Goal: Task Accomplishment & Management: Manage account settings

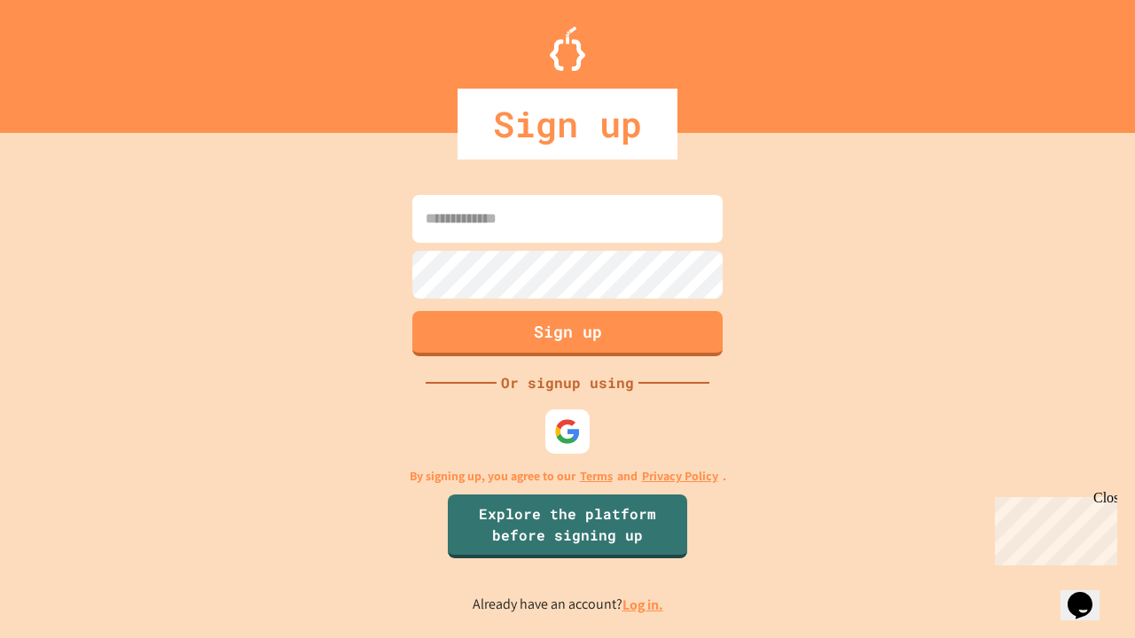
click at [644, 605] on link "Log in." at bounding box center [642, 605] width 41 height 19
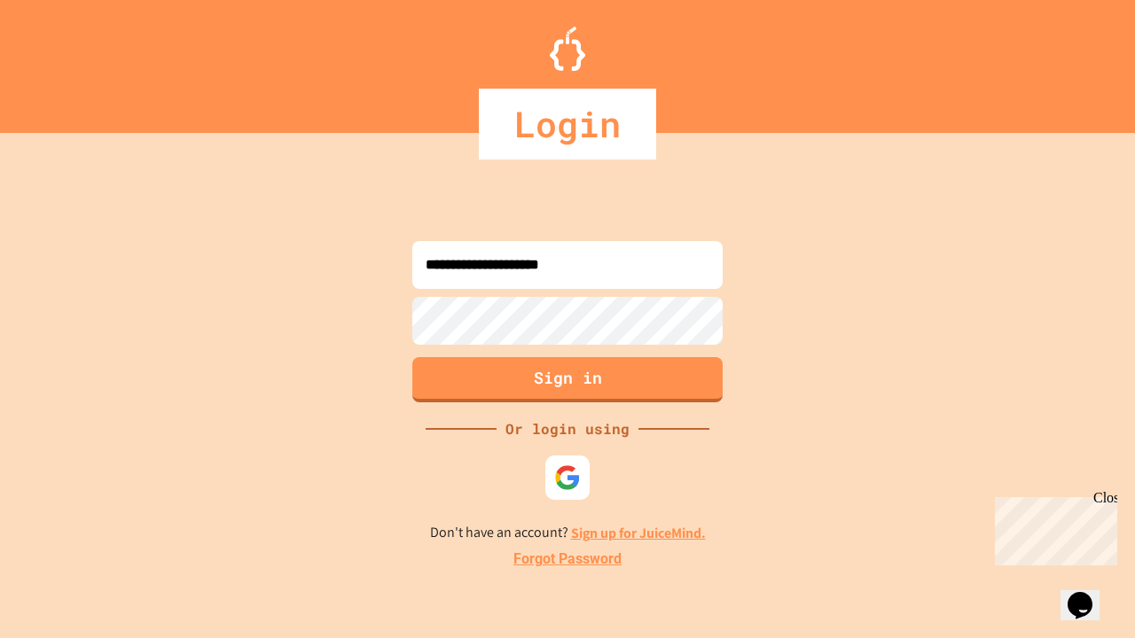
type input "**********"
